Goal: Information Seeking & Learning: Check status

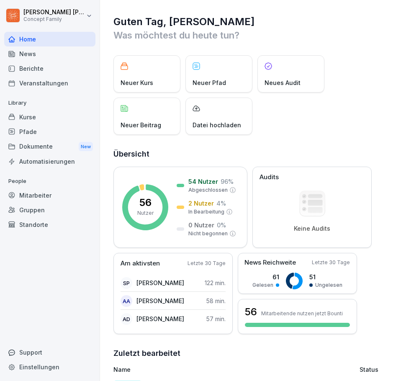
click at [38, 147] on div "Dokumente New" at bounding box center [49, 146] width 91 height 15
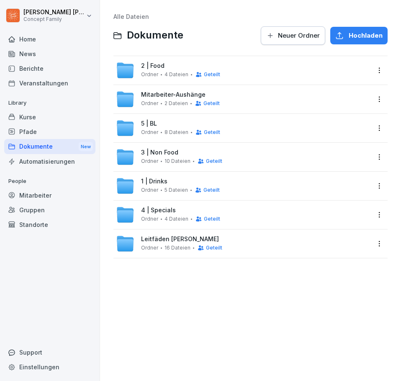
click at [175, 133] on span "8 Dateien" at bounding box center [176, 132] width 24 height 6
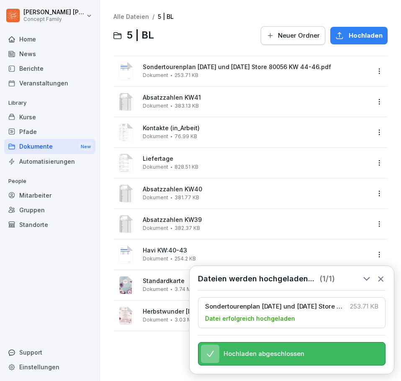
click at [376, 70] on html "[PERSON_NAME] Concept Family Home News Berichte Veranstaltungen Library Kurse P…" at bounding box center [200, 190] width 401 height 381
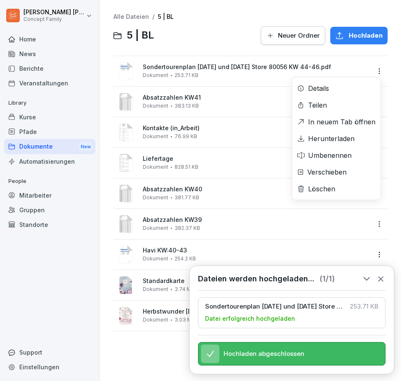
click at [331, 152] on div "Umbenennen" at bounding box center [330, 155] width 44 height 10
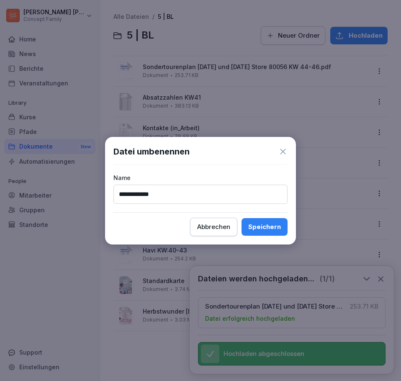
type input "**********"
click at [270, 228] on div "Speichern" at bounding box center [264, 226] width 33 height 9
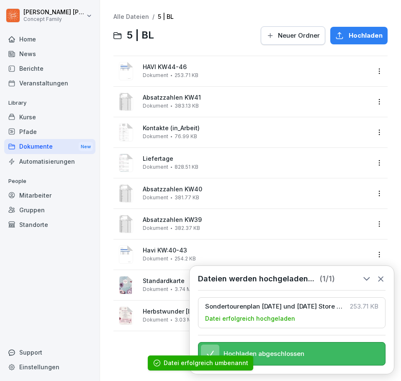
click at [372, 252] on html "[PERSON_NAME] Concept Family Home News Berichte Veranstaltungen Library Kurse P…" at bounding box center [200, 190] width 401 height 381
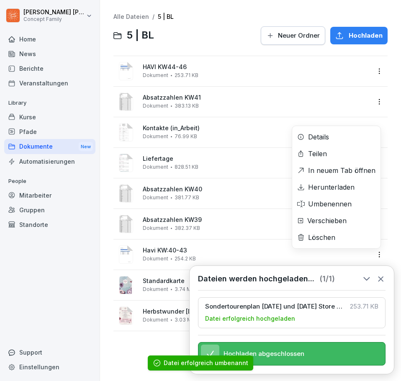
click at [336, 238] on div "Löschen" at bounding box center [336, 237] width 88 height 17
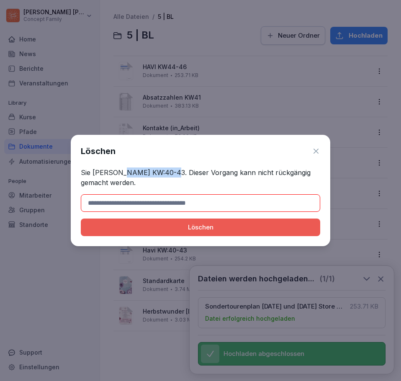
drag, startPoint x: 119, startPoint y: 172, endPoint x: 167, endPoint y: 172, distance: 47.7
click at [167, 172] on p "Sie [PERSON_NAME] KW:40-43. Dieser Vorgang kann nicht rückgängig gemacht werden." at bounding box center [200, 177] width 239 height 20
copy p "Havi KW:40-43"
click at [165, 205] on input at bounding box center [200, 203] width 239 height 18
paste input "**********"
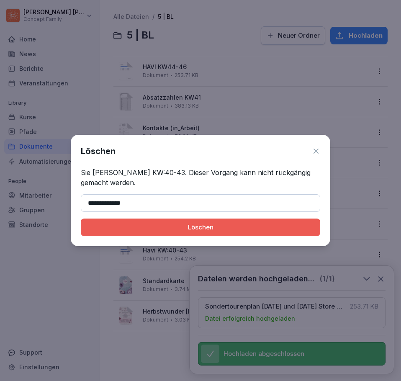
type input "**********"
click at [215, 226] on div "Löschen" at bounding box center [200, 227] width 226 height 9
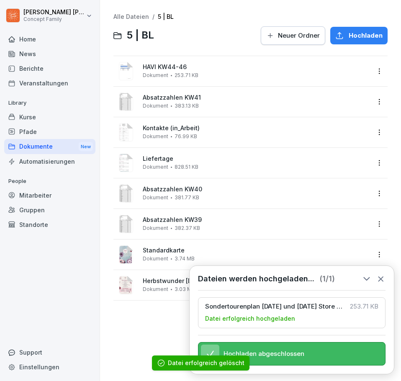
click at [383, 274] on icon at bounding box center [380, 278] width 9 height 9
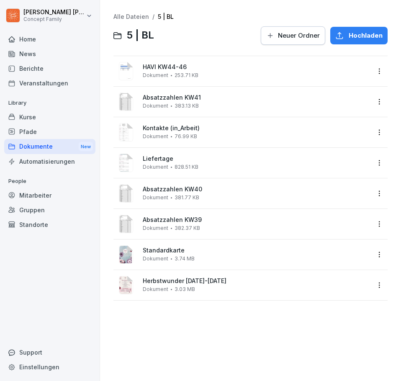
drag, startPoint x: 171, startPoint y: 329, endPoint x: 147, endPoint y: 314, distance: 28.4
click at [157, 323] on div "Alle Dateien / 5 | BL 5 | BL Neuer Ordner Hochladen HAVI KW44-46 Dokument 253.7…" at bounding box center [250, 190] width 288 height 368
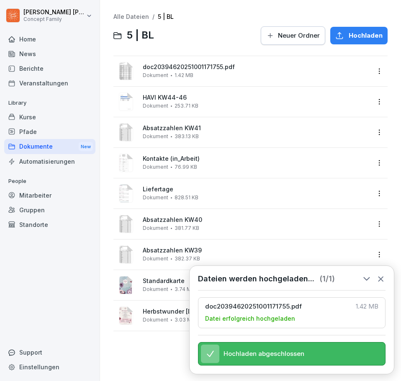
click at [376, 74] on html "[PERSON_NAME] Concept Family Home News Berichte Veranstaltungen Library Kurse P…" at bounding box center [200, 190] width 401 height 381
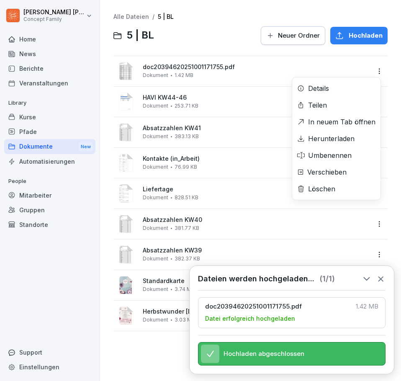
click at [337, 156] on div "Umbenennen" at bounding box center [330, 155] width 44 height 10
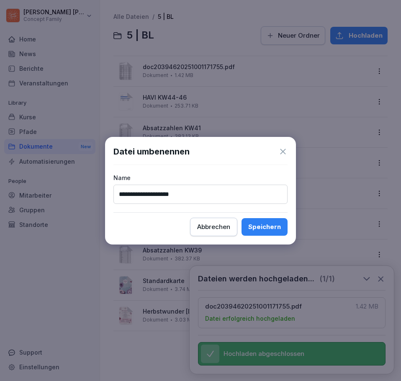
type input "**********"
click at [271, 228] on div "Speichern" at bounding box center [264, 226] width 33 height 9
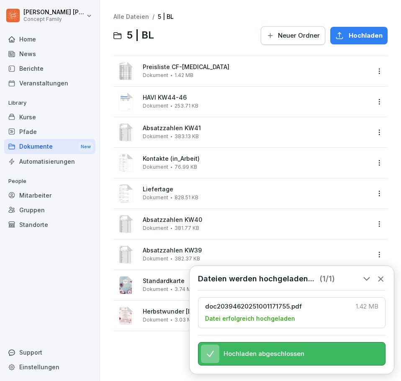
click at [382, 274] on icon at bounding box center [380, 278] width 9 height 9
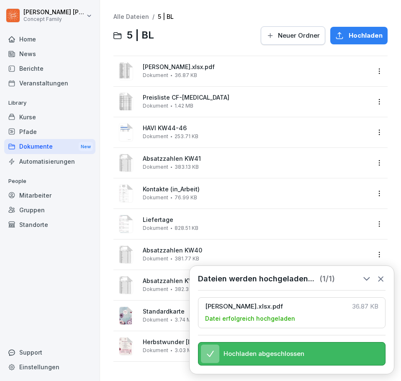
click at [370, 72] on html "[PERSON_NAME] Concept Family Home News Berichte Veranstaltungen Library Kurse P…" at bounding box center [200, 190] width 401 height 381
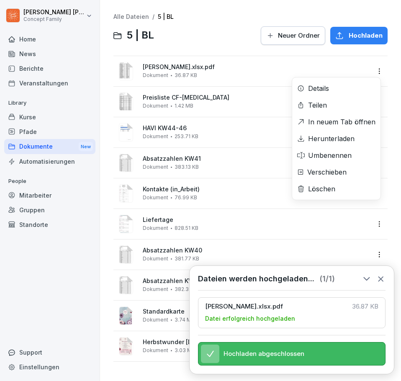
click at [330, 155] on div "Umbenennen" at bounding box center [330, 155] width 44 height 10
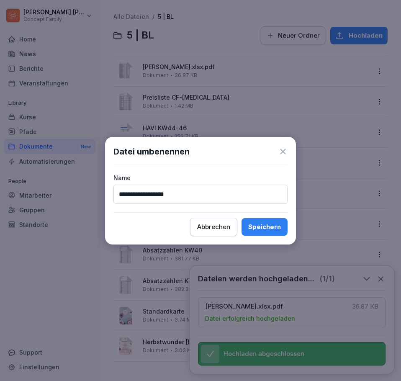
type input "**********"
click at [275, 228] on div "Speichern" at bounding box center [264, 226] width 33 height 9
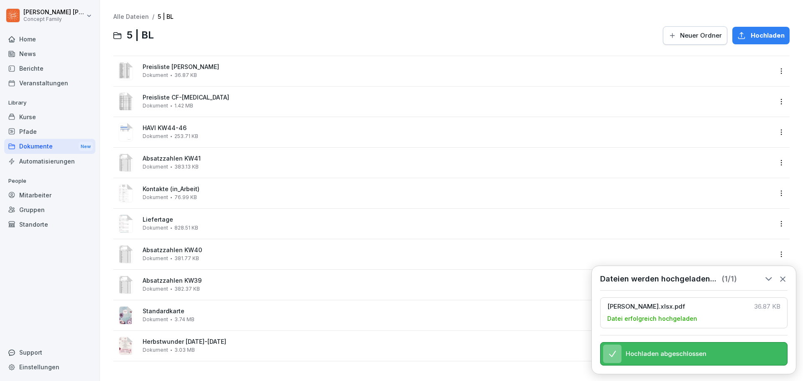
click at [781, 277] on icon at bounding box center [782, 279] width 5 height 5
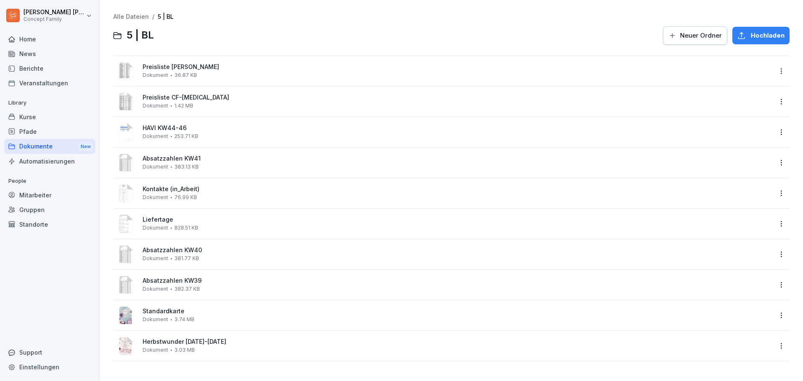
click at [191, 33] on div at bounding box center [408, 36] width 499 height 20
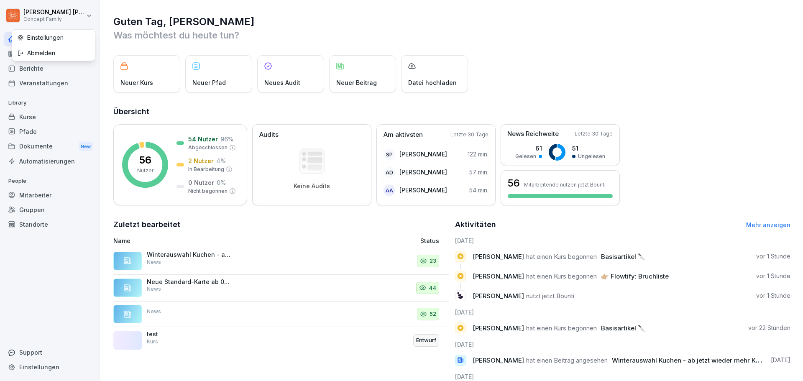
click at [57, 19] on html "Jakob Schmidt Concept Family Home News Berichte Veranstaltungen Library Kurse P…" at bounding box center [401, 190] width 803 height 381
click at [59, 15] on html "Jakob Schmidt Concept Family Home News Berichte Veranstaltungen Library Kurse P…" at bounding box center [401, 190] width 803 height 381
click at [286, 69] on div "Neues Audit" at bounding box center [290, 73] width 67 height 37
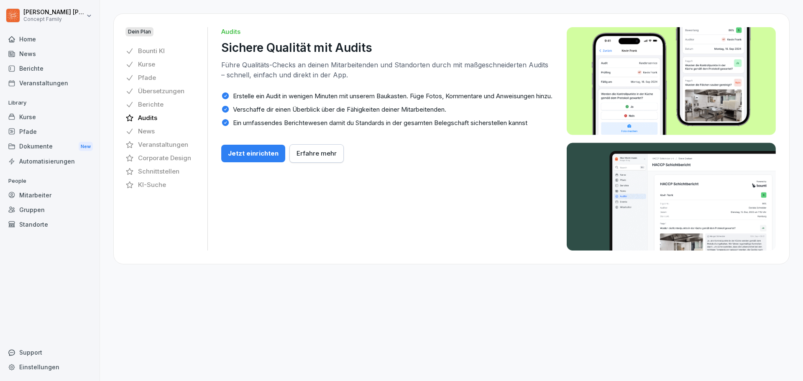
click at [272, 158] on div "Jetzt einrichten" at bounding box center [253, 153] width 51 height 9
click at [29, 122] on div "Kurse" at bounding box center [49, 117] width 91 height 15
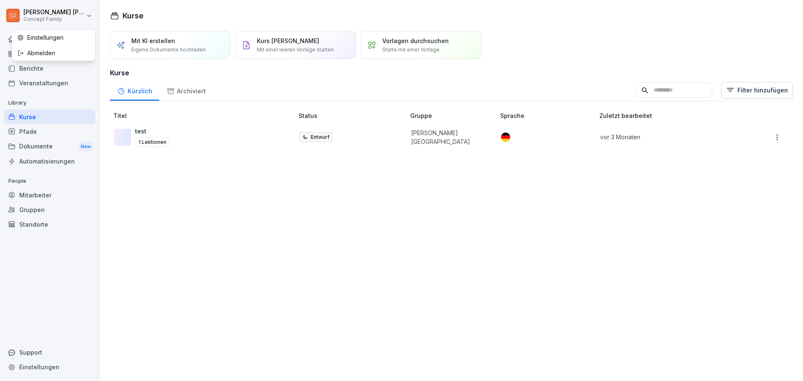
click at [49, 20] on html "Jakob Schmidt Concept Family Home News Berichte Veranstaltungen Library Kurse P…" at bounding box center [401, 190] width 803 height 381
click at [46, 38] on div "Einstellungen" at bounding box center [53, 37] width 83 height 15
select select "**"
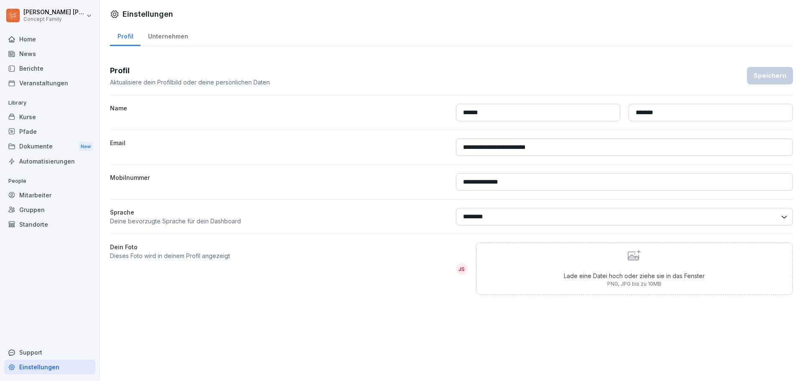
click at [35, 197] on div "Mitarbeiter" at bounding box center [49, 195] width 91 height 15
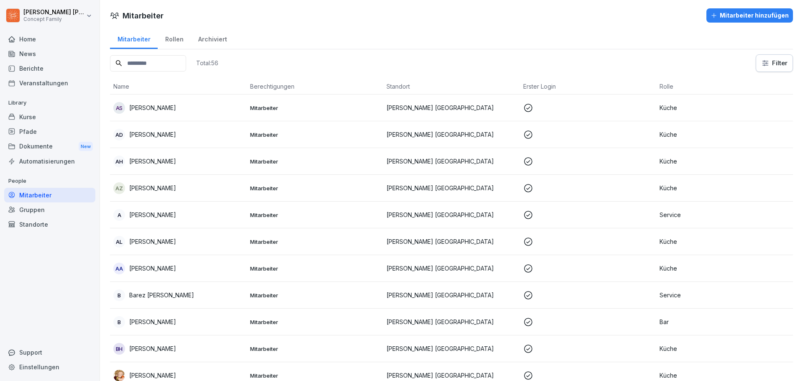
click at [40, 156] on div "Automatisierungen" at bounding box center [49, 161] width 91 height 15
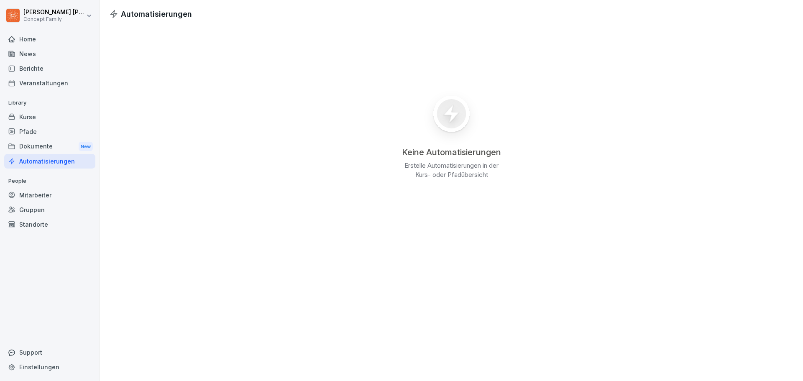
click at [36, 146] on div "Dokumente New" at bounding box center [49, 146] width 91 height 15
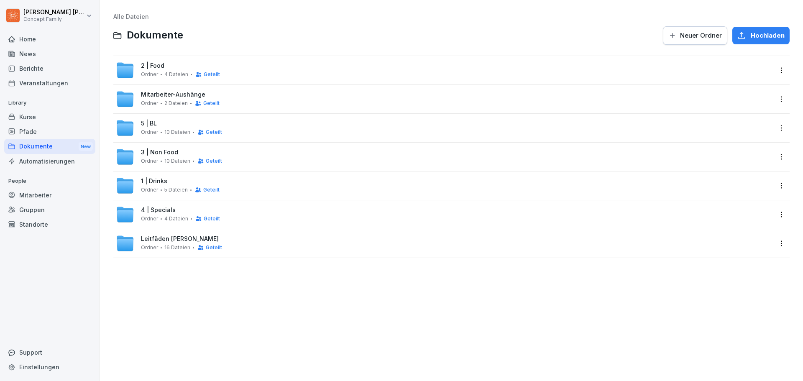
click at [43, 134] on div "Pfade" at bounding box center [49, 131] width 91 height 15
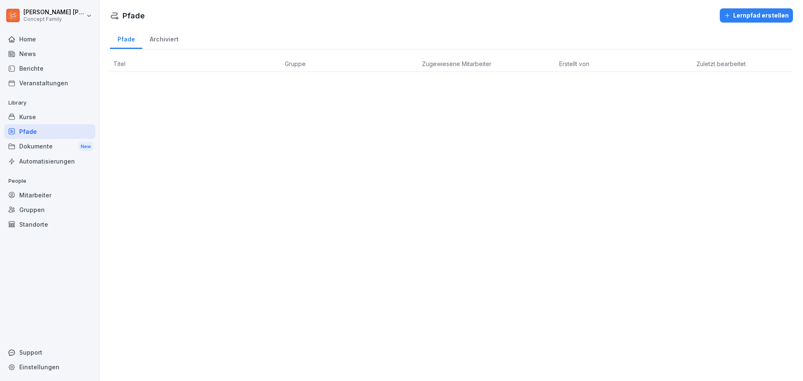
click at [45, 117] on div "Kurse" at bounding box center [49, 117] width 91 height 15
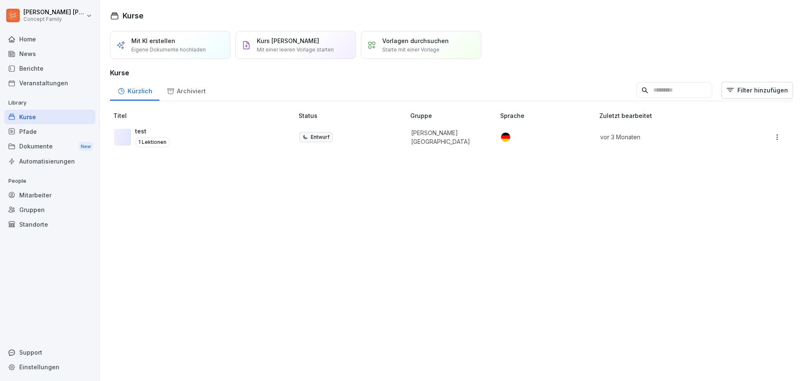
click at [42, 86] on div "Veranstaltungen" at bounding box center [49, 83] width 91 height 15
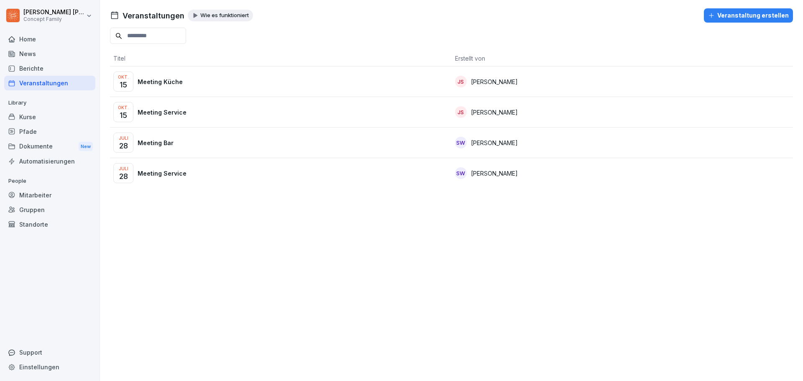
click at [44, 44] on div "Home" at bounding box center [49, 39] width 91 height 15
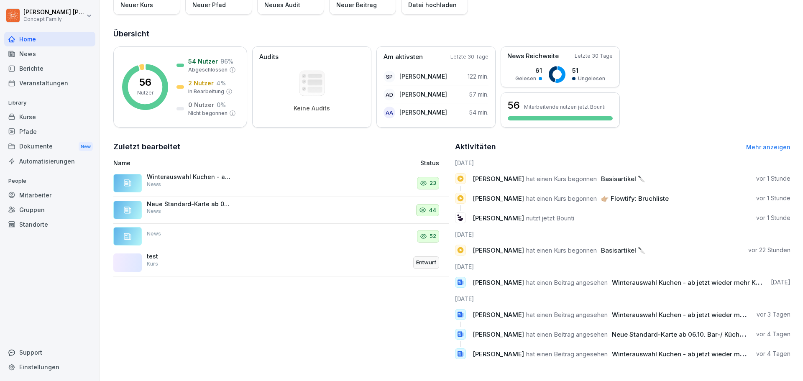
scroll to position [52, 0]
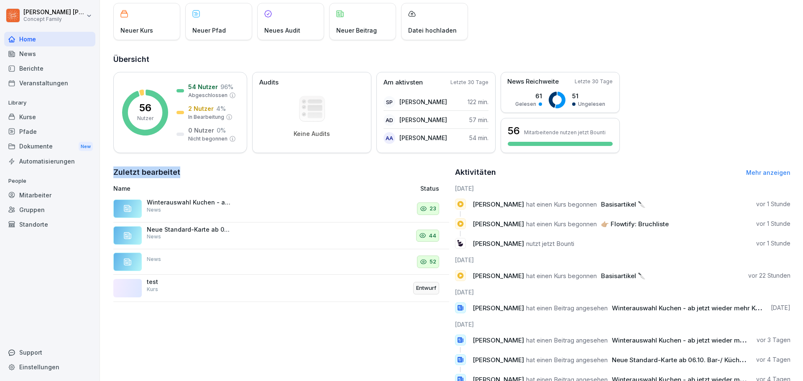
drag, startPoint x: 195, startPoint y: 171, endPoint x: 113, endPoint y: 171, distance: 82.0
click at [113, 171] on div "Guten Tag, Jakob Was möchtest du heute tun? Neuer Kurs Neuer Pfad Neues Audit N…" at bounding box center [451, 177] width 703 height 459
drag, startPoint x: 113, startPoint y: 170, endPoint x: 182, endPoint y: 179, distance: 69.2
click at [180, 179] on div "Guten Tag, Jakob Was möchtest du heute tun? Neuer Kurs Neuer Pfad Neues Audit N…" at bounding box center [451, 177] width 703 height 459
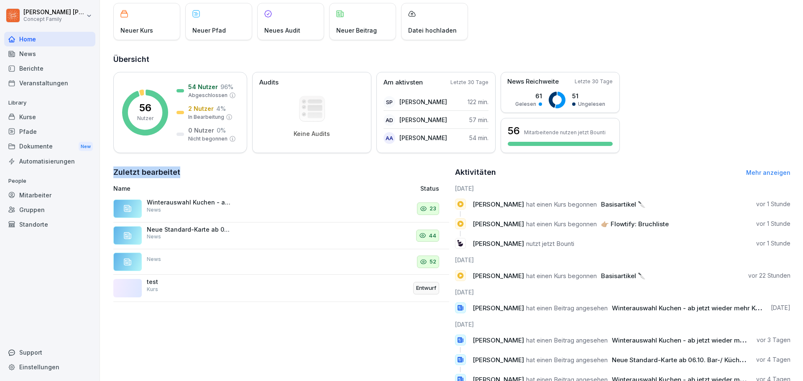
click at [183, 178] on h2 "Zuletzt bearbeitet" at bounding box center [281, 172] width 336 height 12
drag, startPoint x: 188, startPoint y: 172, endPoint x: 106, endPoint y: 171, distance: 81.6
click at [106, 171] on div "Guten Tag, Jakob Was möchtest du heute tun? Neuer Kurs Neuer Pfad Neues Audit N…" at bounding box center [451, 177] width 703 height 459
click at [118, 171] on h2 "Zuletzt bearbeitet" at bounding box center [281, 172] width 336 height 12
drag, startPoint x: 110, startPoint y: 171, endPoint x: 408, endPoint y: 329, distance: 336.8
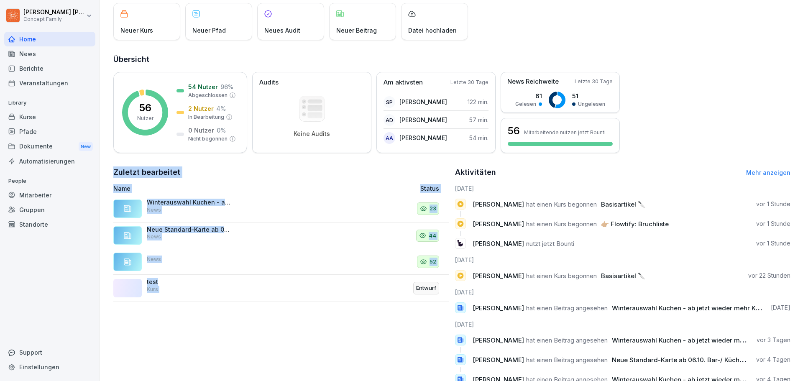
click at [408, 329] on div "Guten Tag, Jakob Was möchtest du heute tun? Neuer Kurs Neuer Pfad Neues Audit N…" at bounding box center [451, 177] width 703 height 459
click at [408, 329] on div "Zuletzt bearbeitet Name Status Winterauswahl Kuchen - ab jetzt wieder mehr Kuch…" at bounding box center [281, 278] width 336 height 225
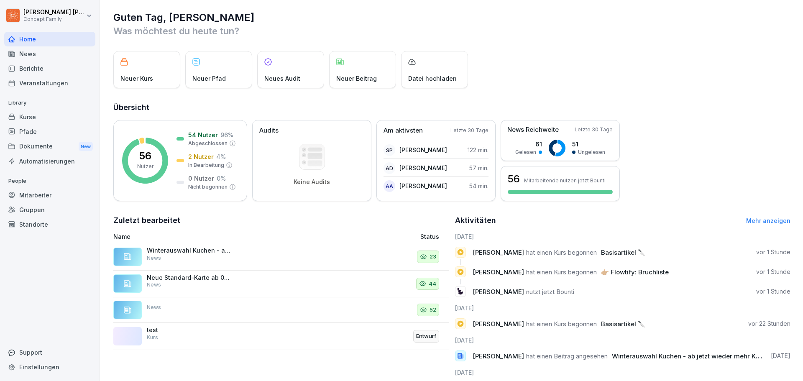
scroll to position [0, 0]
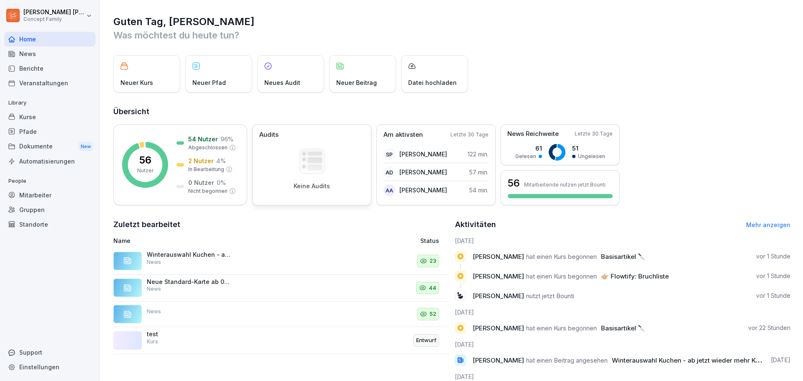
click at [297, 165] on div "Keine Audits" at bounding box center [311, 169] width 105 height 42
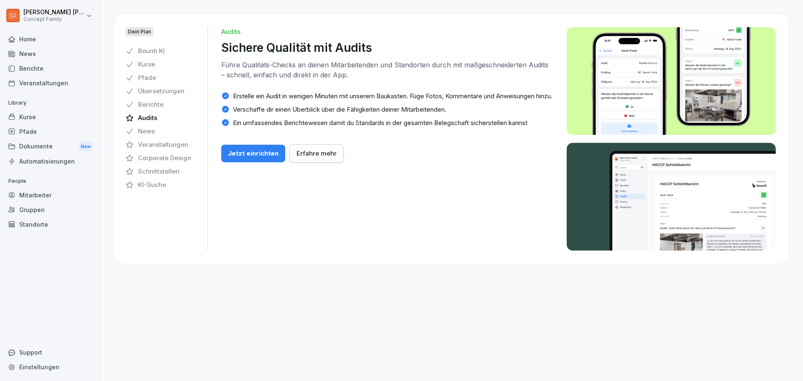
click at [35, 40] on div "Home" at bounding box center [49, 39] width 91 height 15
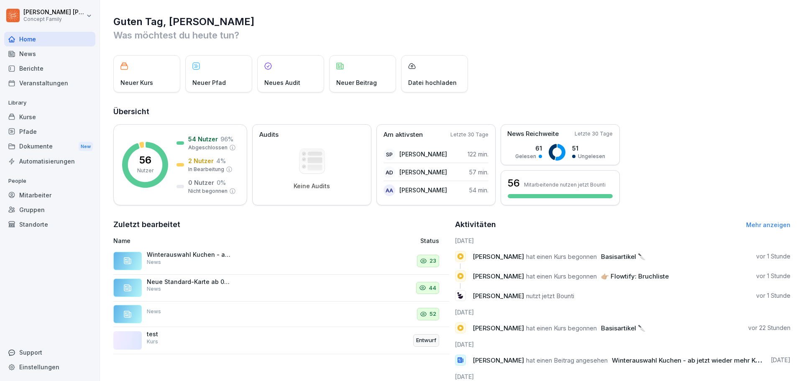
click at [36, 71] on div "Berichte" at bounding box center [49, 68] width 91 height 15
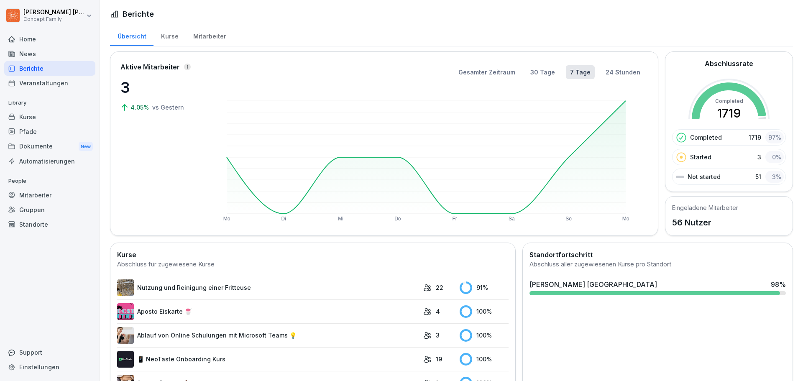
click at [43, 194] on div "Mitarbeiter" at bounding box center [49, 195] width 91 height 15
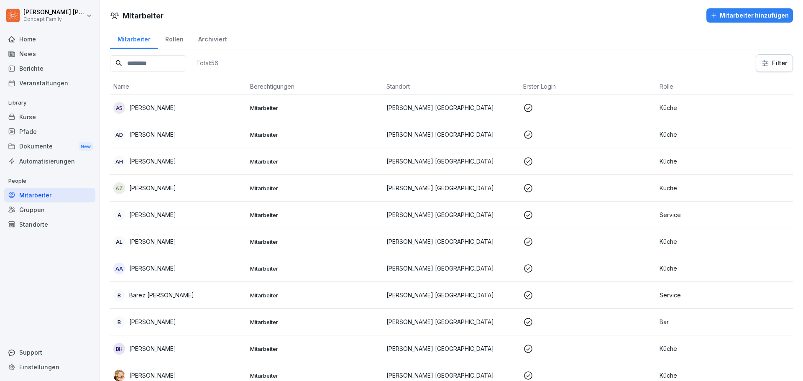
click at [37, 66] on div "Berichte" at bounding box center [49, 68] width 91 height 15
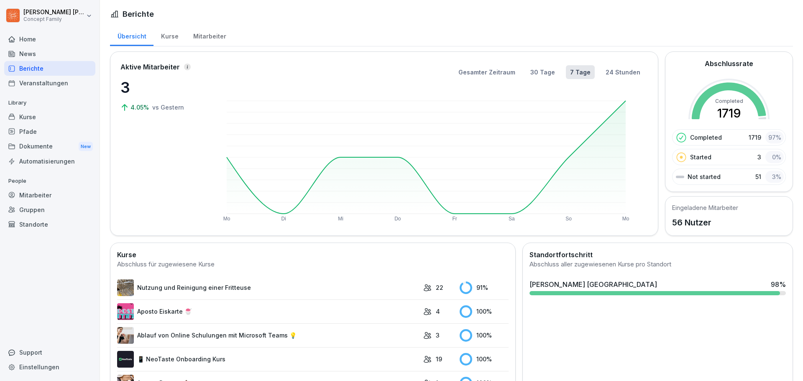
click at [169, 37] on div "Kurse" at bounding box center [170, 35] width 32 height 21
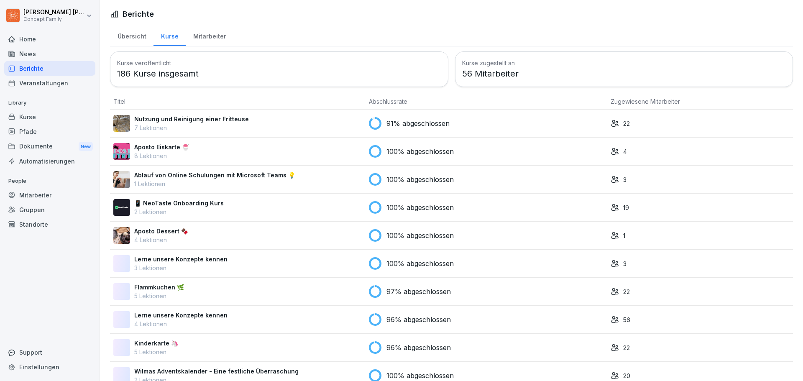
click at [214, 35] on div "Mitarbeiter" at bounding box center [210, 35] width 48 height 21
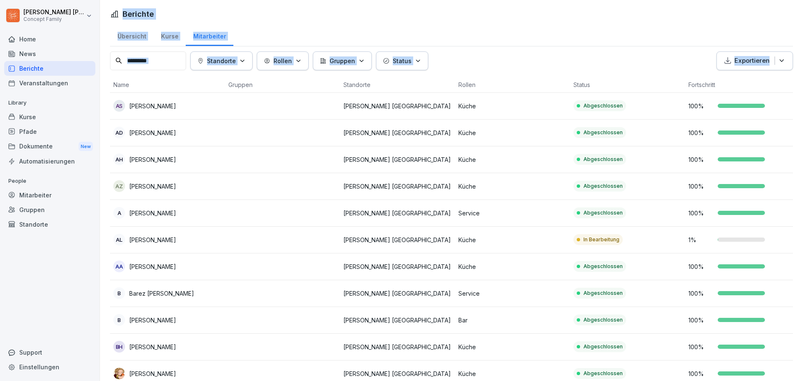
drag, startPoint x: 123, startPoint y: 14, endPoint x: 798, endPoint y: 74, distance: 677.7
click at [798, 74] on div "Berichte Übersicht Kurse Mitarbeiter Standorte Rollen Gruppen Status Exportiere…" at bounding box center [451, 190] width 703 height 381
click at [572, 56] on div "Standorte Rollen Gruppen Status Exportieren" at bounding box center [451, 60] width 683 height 19
drag, startPoint x: 479, startPoint y: 60, endPoint x: 122, endPoint y: 63, distance: 356.8
click at [122, 63] on div "Standorte Rollen Gruppen Status Exportieren" at bounding box center [451, 60] width 683 height 19
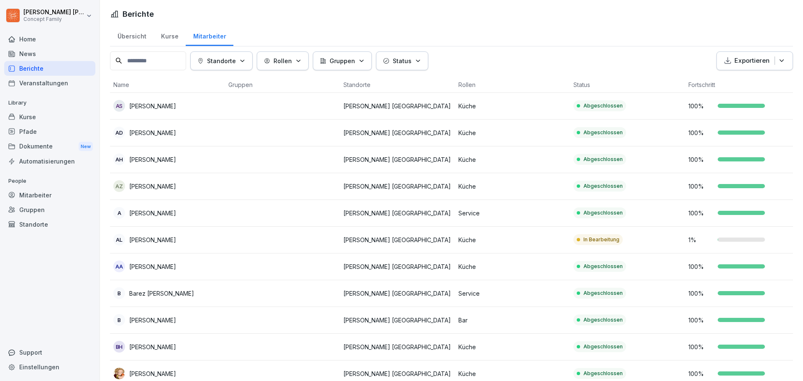
drag, startPoint x: 106, startPoint y: 62, endPoint x: 380, endPoint y: 67, distance: 273.6
drag, startPoint x: 106, startPoint y: 51, endPoint x: 783, endPoint y: 73, distance: 678.0
click at [355, 31] on div "Übersicht Kurse Mitarbeiter" at bounding box center [451, 36] width 683 height 22
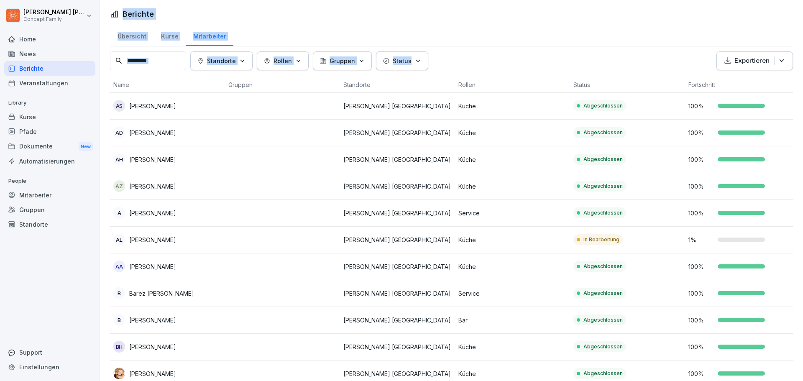
drag, startPoint x: 457, startPoint y: 62, endPoint x: 109, endPoint y: 13, distance: 351.1
drag, startPoint x: 110, startPoint y: 13, endPoint x: 460, endPoint y: 62, distance: 354.0
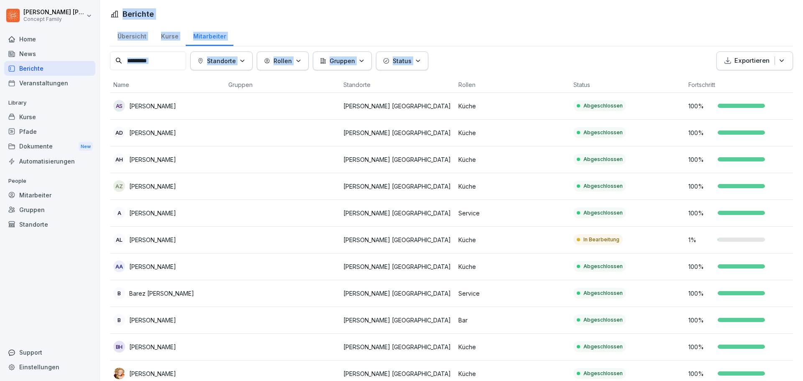
click at [461, 61] on div "Standorte Rollen Gruppen Status Exportieren" at bounding box center [451, 60] width 683 height 19
drag, startPoint x: 475, startPoint y: 60, endPoint x: 95, endPoint y: 19, distance: 382.4
click at [95, 19] on div "Jakob Schmidt Concept Family Home News Berichte Veranstaltungen Library Kurse P…" at bounding box center [401, 190] width 803 height 381
click at [447, 62] on div "Standorte Rollen Gruppen Status Exportieren" at bounding box center [451, 60] width 683 height 19
drag, startPoint x: 455, startPoint y: 62, endPoint x: 0, endPoint y: 52, distance: 454.8
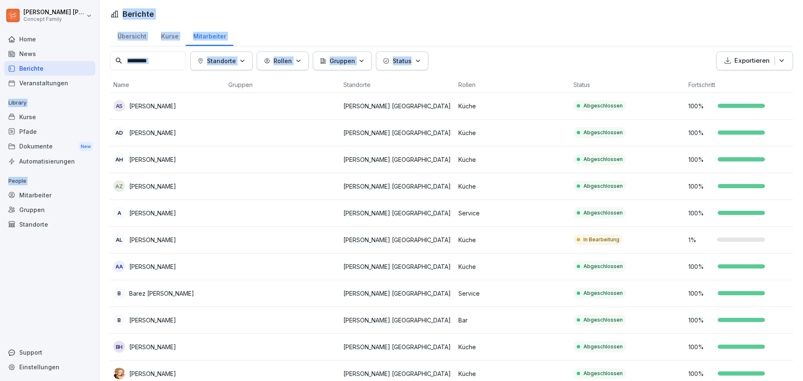
click at [0, 52] on div "Jakob Schmidt Concept Family Home News Berichte Veranstaltungen Library Kurse P…" at bounding box center [401, 190] width 803 height 381
click at [402, 27] on div "Übersicht Kurse Mitarbeiter" at bounding box center [451, 36] width 683 height 22
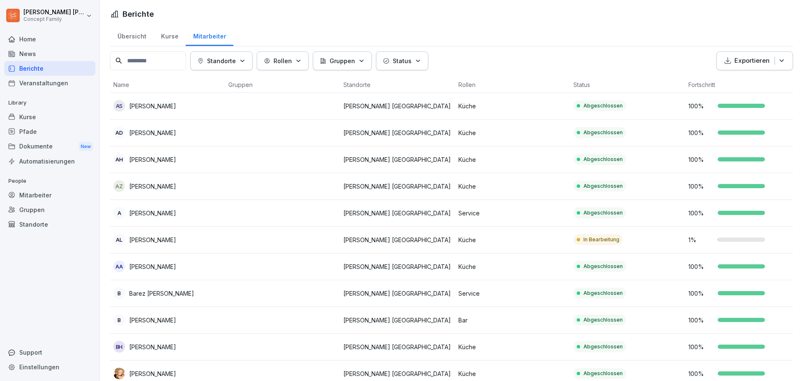
click at [145, 345] on p "Brian Hristov" at bounding box center [152, 347] width 47 height 9
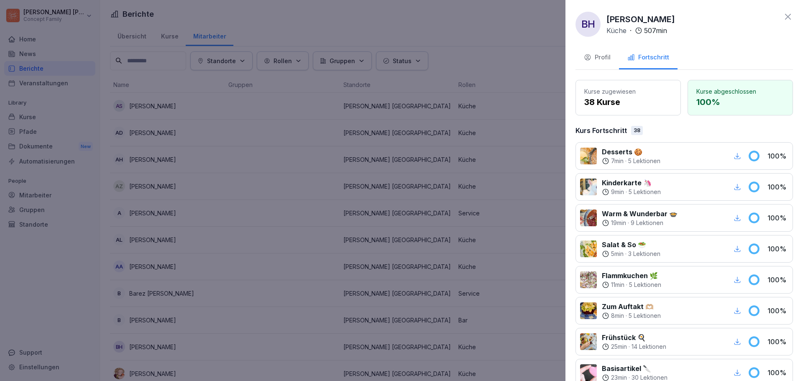
click at [604, 60] on div "Profil" at bounding box center [597, 58] width 27 height 10
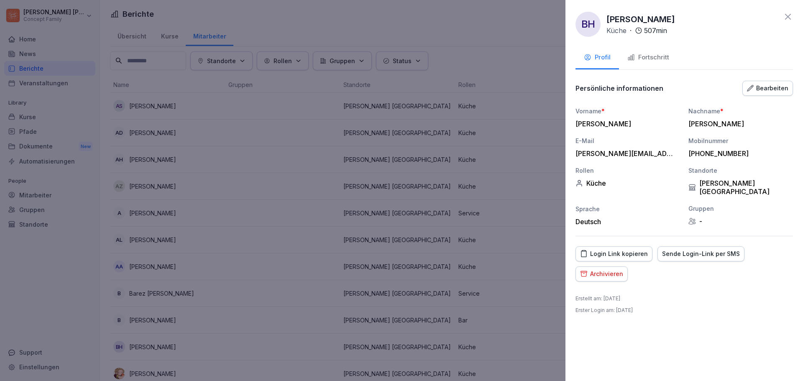
click at [633, 249] on div "Login Link kopieren" at bounding box center [614, 253] width 68 height 9
click at [787, 18] on icon at bounding box center [788, 17] width 10 height 10
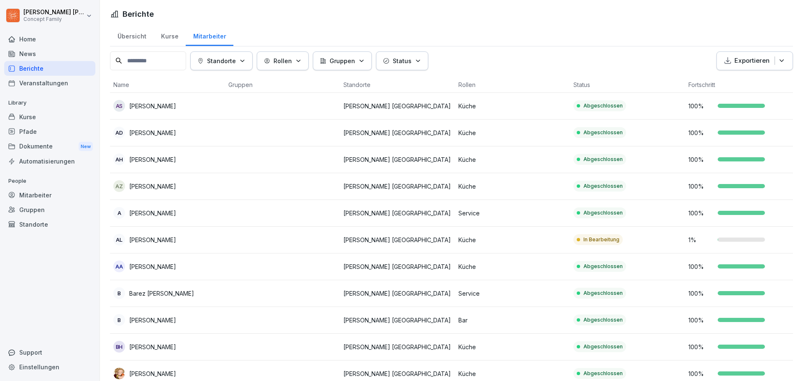
click at [581, 85] on th "Status" at bounding box center [627, 85] width 115 height 16
click at [417, 61] on icon "button" at bounding box center [418, 61] width 6 height 6
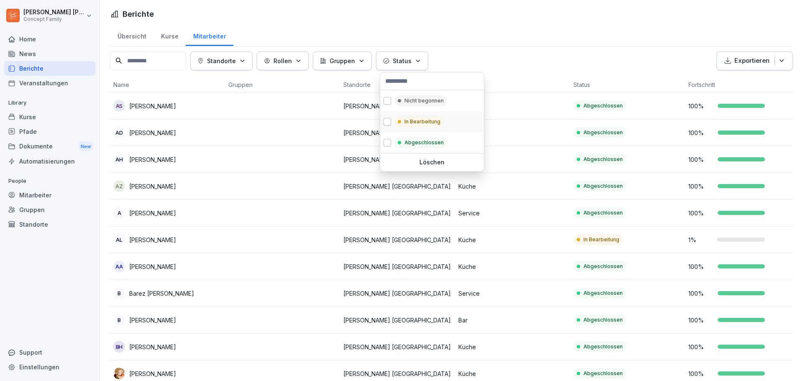
click at [421, 121] on p "In Bearbeitung" at bounding box center [422, 122] width 36 height 8
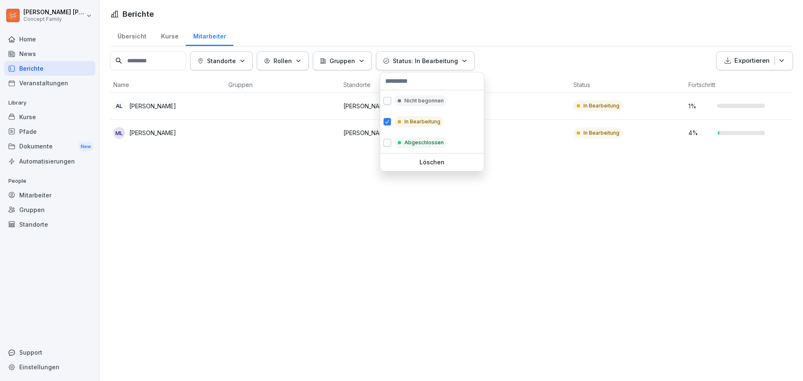
click at [293, 193] on html "Jakob Schmidt Concept Family Home News Berichte Veranstaltungen Library Kurse P…" at bounding box center [401, 190] width 803 height 381
